Goal: Task Accomplishment & Management: Manage account settings

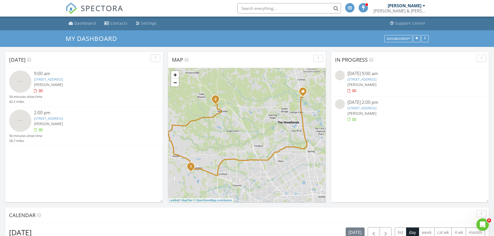
click at [59, 79] on link "28627 Bluebonnet Grotto Dr , Hockley , TX 77447" at bounding box center [48, 79] width 29 height 5
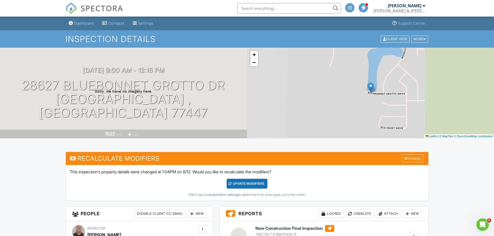
click at [87, 24] on div "Dashboard" at bounding box center [84, 23] width 20 height 4
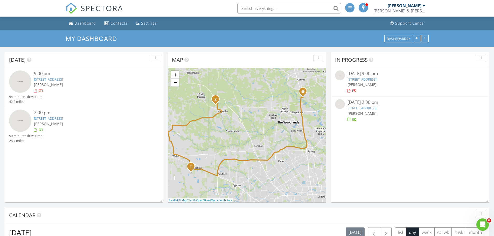
click at [60, 120] on link "42502 Summer Crst Rd, Magnolia, TX 77354" at bounding box center [48, 118] width 29 height 5
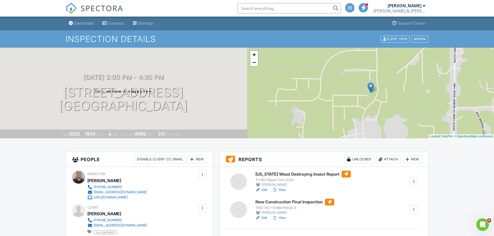
click at [264, 219] on link "Edit" at bounding box center [262, 218] width 12 height 5
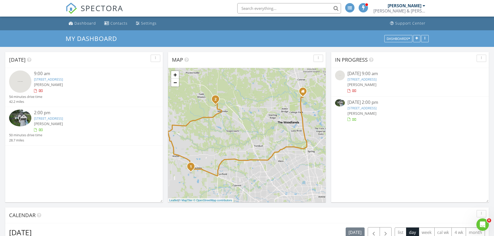
click at [56, 121] on link "42502 Summer Crst Rd, Magnolia, TX 77354" at bounding box center [48, 118] width 29 height 5
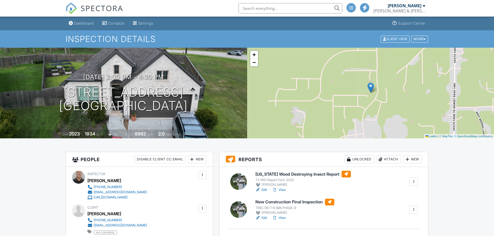
click at [266, 189] on link "Edit" at bounding box center [262, 190] width 12 height 5
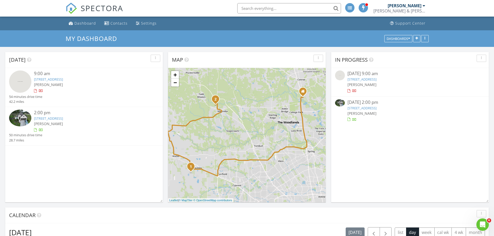
click at [56, 117] on link "[STREET_ADDRESS]" at bounding box center [48, 118] width 29 height 5
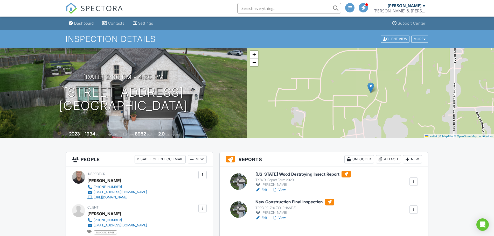
click at [265, 190] on link "Edit" at bounding box center [262, 190] width 12 height 5
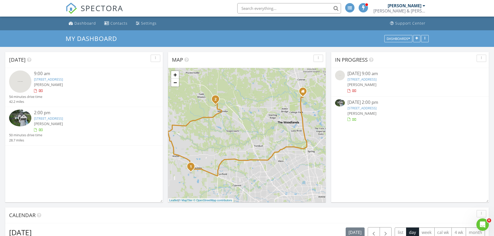
click at [53, 81] on link "[STREET_ADDRESS]" at bounding box center [48, 79] width 29 height 5
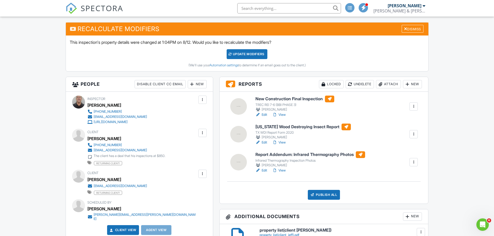
click at [264, 114] on link "Edit" at bounding box center [262, 114] width 12 height 5
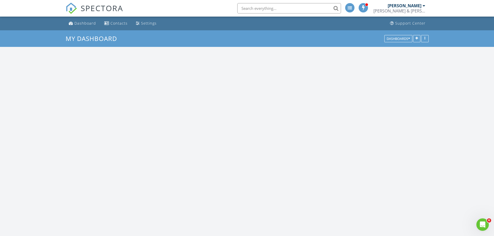
scroll to position [597, 502]
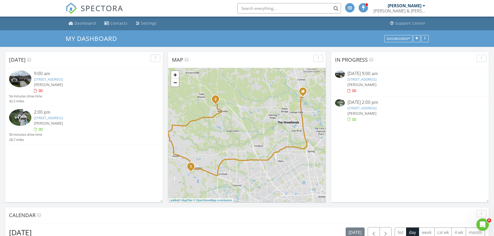
click at [63, 118] on link "42502 Summer Crst Rd, Magnolia, TX 77354" at bounding box center [48, 118] width 29 height 5
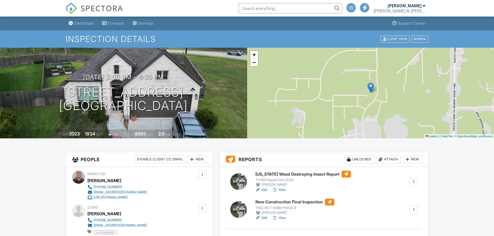
click at [79, 23] on div "Dashboard" at bounding box center [84, 23] width 20 height 4
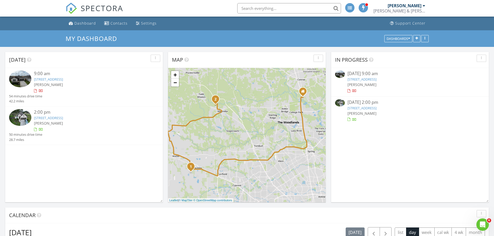
click at [59, 79] on link "28627 Bluebonnet Grotto Dr , Hockley , TX 77447" at bounding box center [48, 79] width 29 height 5
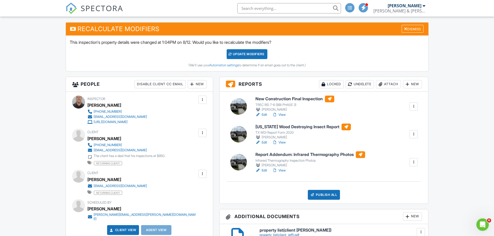
click at [266, 170] on link "Edit" at bounding box center [262, 170] width 12 height 5
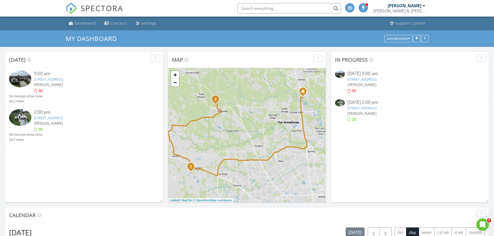
click at [63, 79] on link "[STREET_ADDRESS]" at bounding box center [48, 79] width 29 height 5
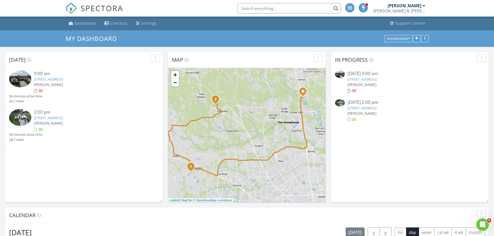
click at [63, 116] on link "42502 Summer Crst Rd, Magnolia, TX 77354" at bounding box center [48, 118] width 29 height 5
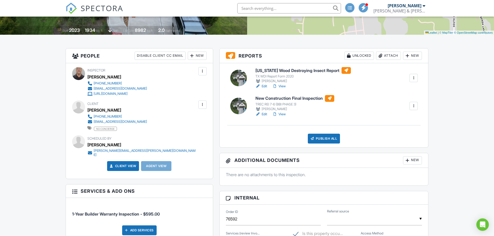
click at [282, 113] on link "View" at bounding box center [278, 114] width 13 height 5
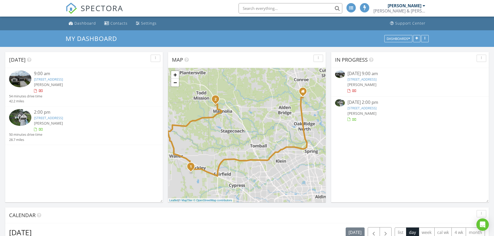
scroll to position [3, 3]
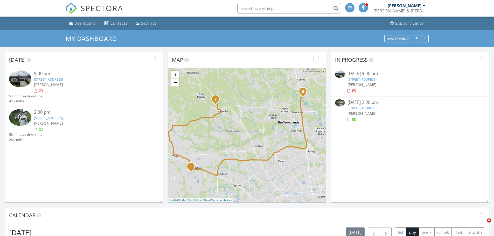
click at [63, 118] on link "[STREET_ADDRESS]" at bounding box center [48, 118] width 29 height 5
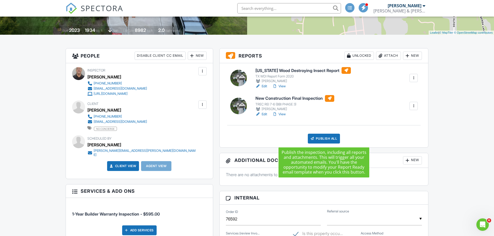
click at [322, 137] on div "Publish All" at bounding box center [324, 139] width 32 height 10
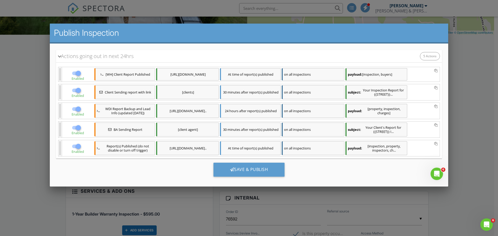
scroll to position [78, 0]
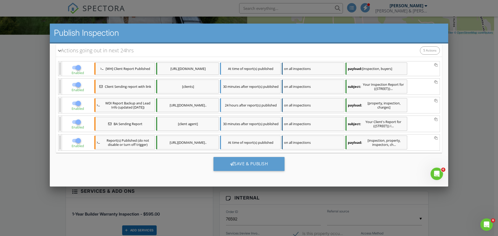
click at [248, 164] on div "Save & Publish" at bounding box center [249, 164] width 71 height 14
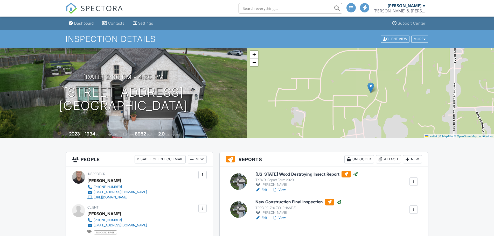
click at [85, 23] on div "Dashboard" at bounding box center [84, 23] width 20 height 4
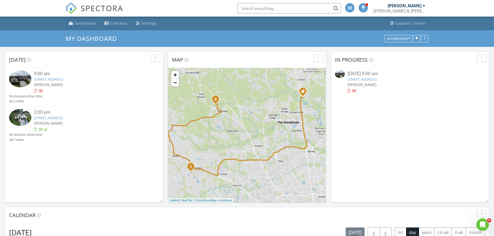
click at [63, 79] on link "28627 Bluebonnet Grotto Dr , Hockley , TX 77447" at bounding box center [48, 79] width 29 height 5
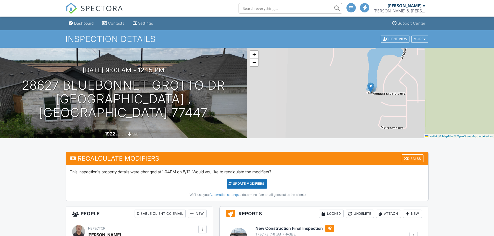
scroll to position [104, 0]
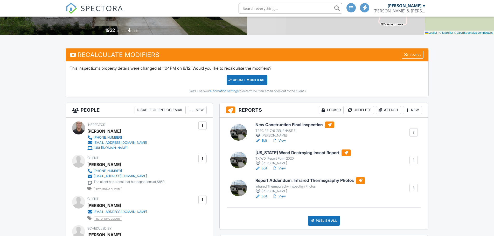
click at [265, 139] on link "Edit" at bounding box center [262, 140] width 12 height 5
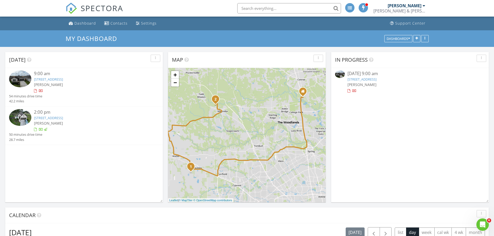
click at [63, 79] on link "[STREET_ADDRESS]" at bounding box center [48, 79] width 29 height 5
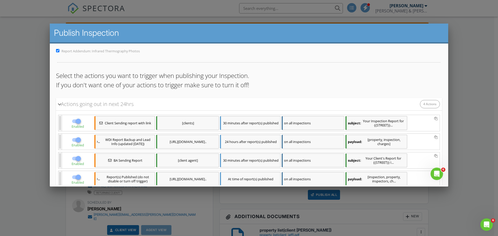
scroll to position [70, 0]
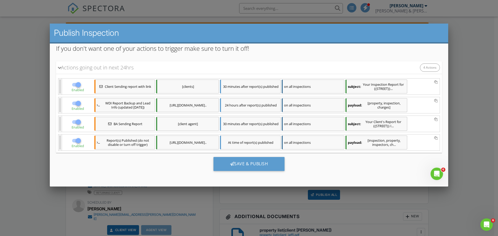
click at [260, 163] on div "Save & Publish" at bounding box center [249, 164] width 71 height 14
